Goal: Task Accomplishment & Management: Manage account settings

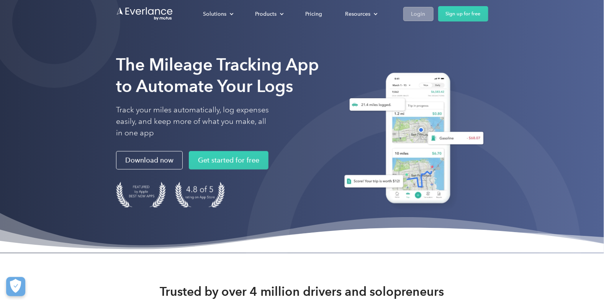
click at [421, 14] on div "Login" at bounding box center [419, 14] width 14 height 10
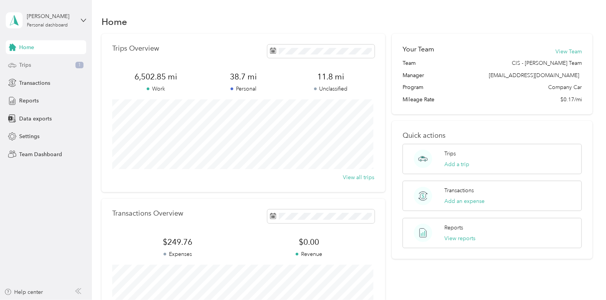
click at [28, 62] on span "Trips" at bounding box center [25, 65] width 12 height 8
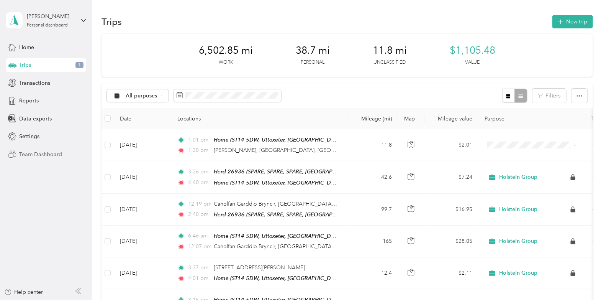
click at [43, 154] on span "Team Dashboard" at bounding box center [40, 154] width 43 height 8
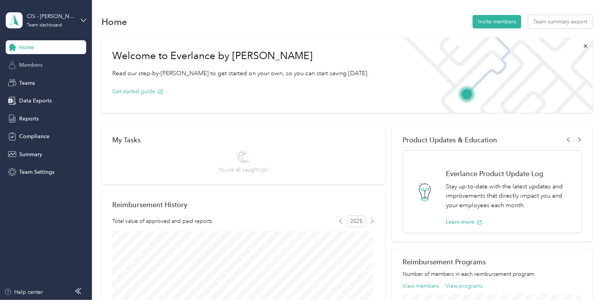
click at [37, 66] on span "Members" at bounding box center [30, 65] width 23 height 8
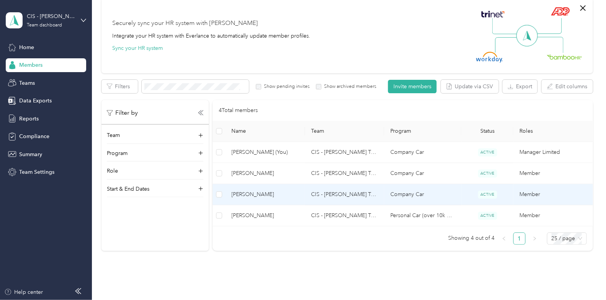
scroll to position [76, 0]
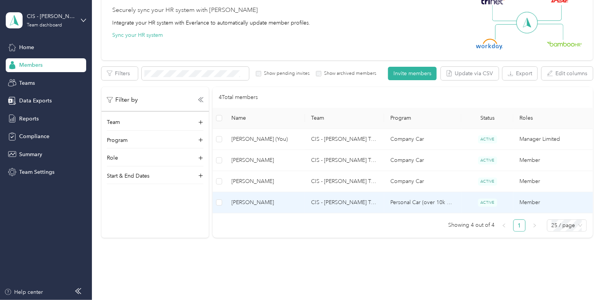
click at [337, 201] on td "CIS - Amanda Wilkes Team" at bounding box center [344, 202] width 79 height 21
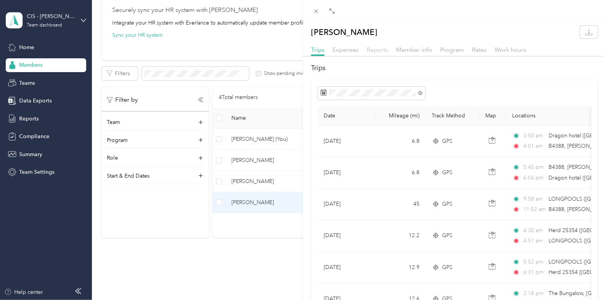
click at [376, 49] on span "Reports" at bounding box center [377, 49] width 21 height 7
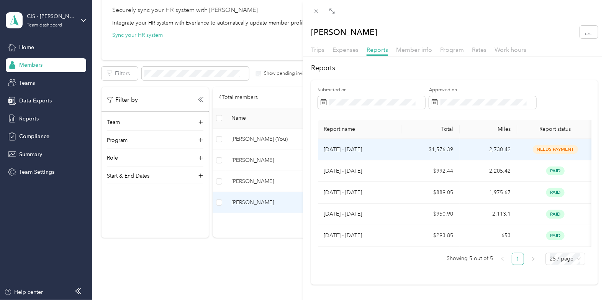
click at [353, 149] on p "Sep 1 - 30, 2025" at bounding box center [360, 149] width 72 height 8
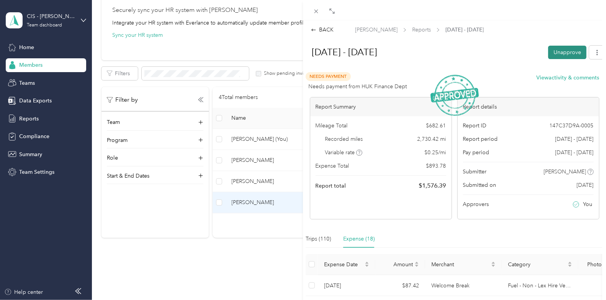
click at [558, 53] on button "Unapprove" at bounding box center [568, 52] width 38 height 13
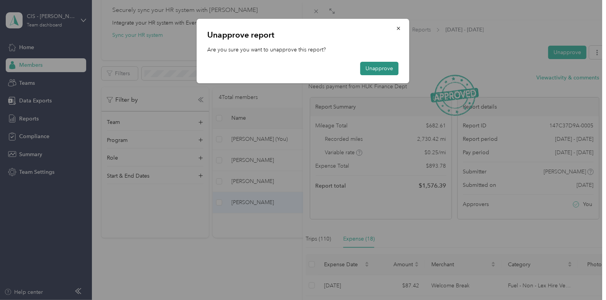
click at [383, 70] on button "Unapprove" at bounding box center [380, 68] width 38 height 13
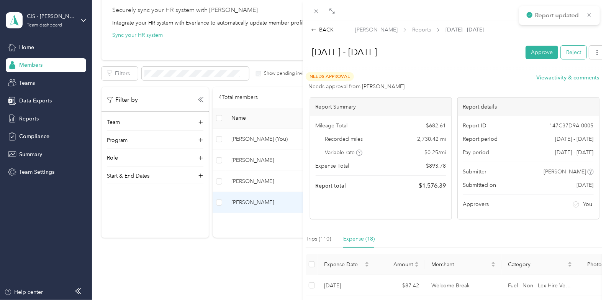
click at [568, 51] on button "Reject" at bounding box center [574, 52] width 26 height 13
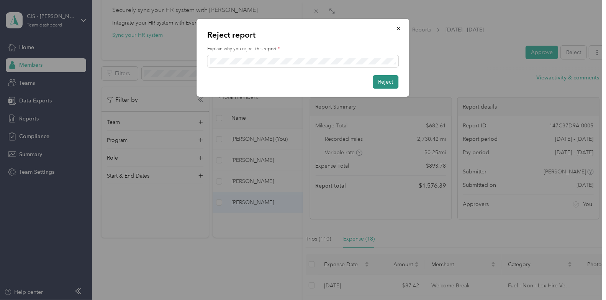
click at [390, 80] on button "Reject" at bounding box center [386, 81] width 26 height 13
